Goal: Information Seeking & Learning: Learn about a topic

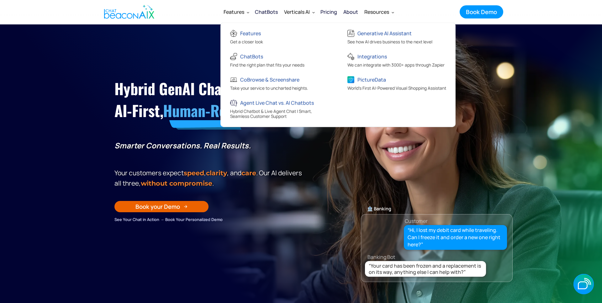
click at [241, 13] on div "Features" at bounding box center [233, 12] width 21 height 9
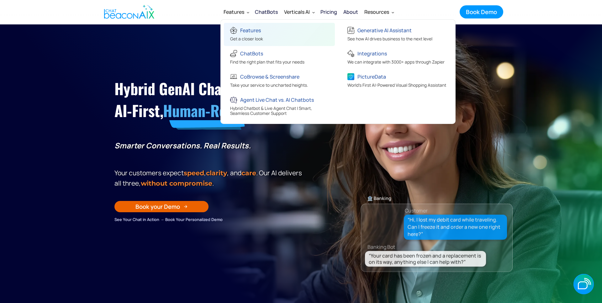
click at [243, 30] on div "Features" at bounding box center [250, 30] width 21 height 9
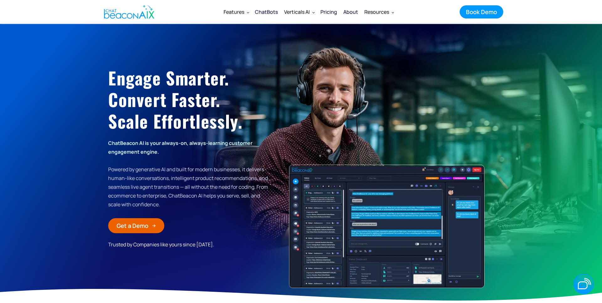
scroll to position [3461, 0]
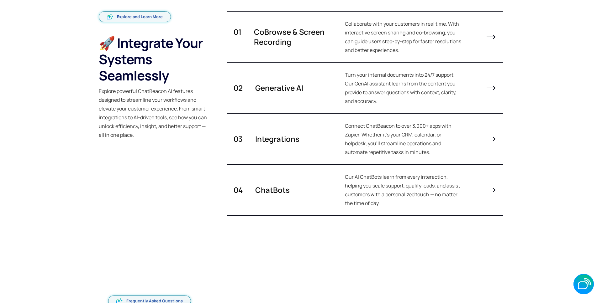
click at [68, 138] on section "Explore and Learn More 🚀 Integrate Your Systems Seamlessly Explore powerful Cha…" at bounding box center [301, 113] width 602 height 277
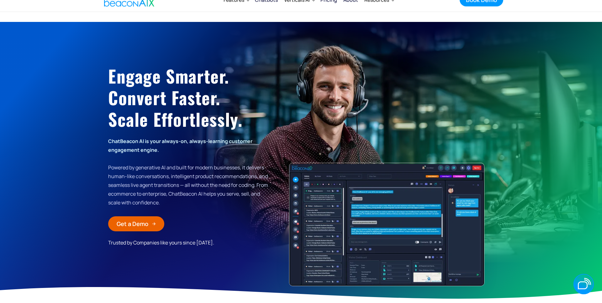
scroll to position [0, 0]
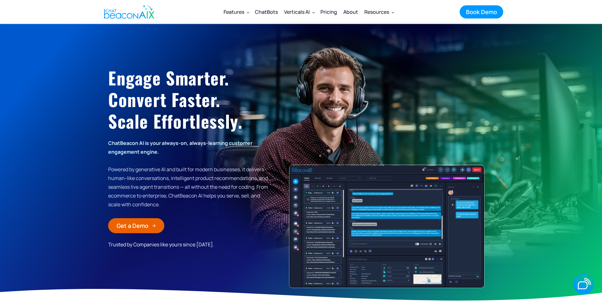
click at [258, 13] on div "ChatBots" at bounding box center [266, 12] width 23 height 9
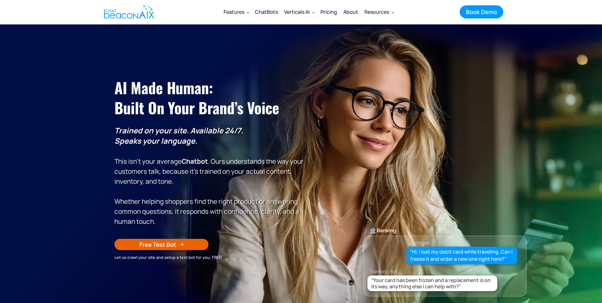
click at [84, 165] on section "AI Made Human: ‍ Built on Your Brand’s Voice Trained on your site. Available 24…" at bounding box center [301, 180] width 602 height 313
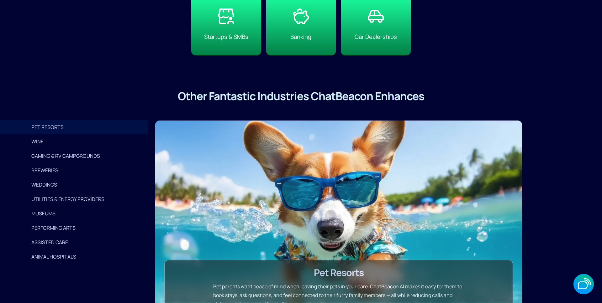
scroll to position [1576, 0]
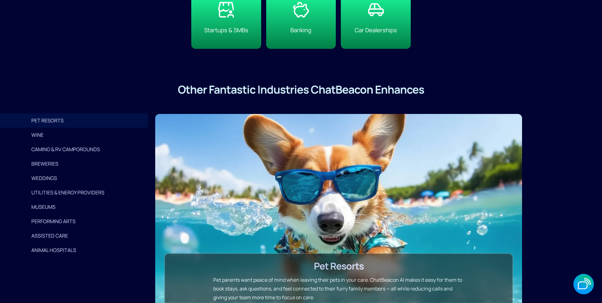
click at [42, 134] on div "WINE" at bounding box center [86, 135] width 110 height 9
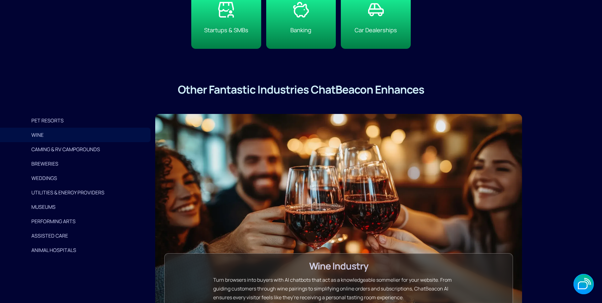
click at [45, 149] on div "CAMING & RV CAMPGROUNDS" at bounding box center [86, 149] width 110 height 9
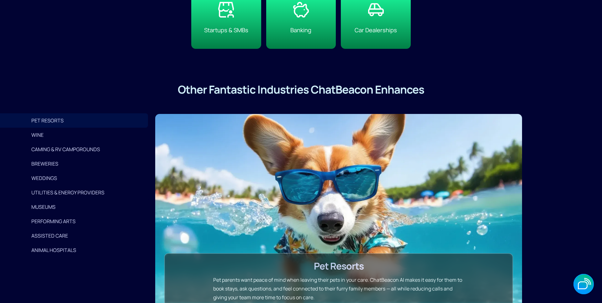
click at [573, 85] on h3 "Other Fantastic Industries ChatBeacon Enhances" at bounding box center [301, 90] width 602 height 14
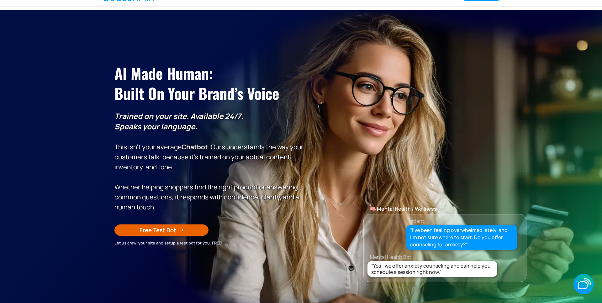
scroll to position [0, 0]
